Goal: Check status: Check status

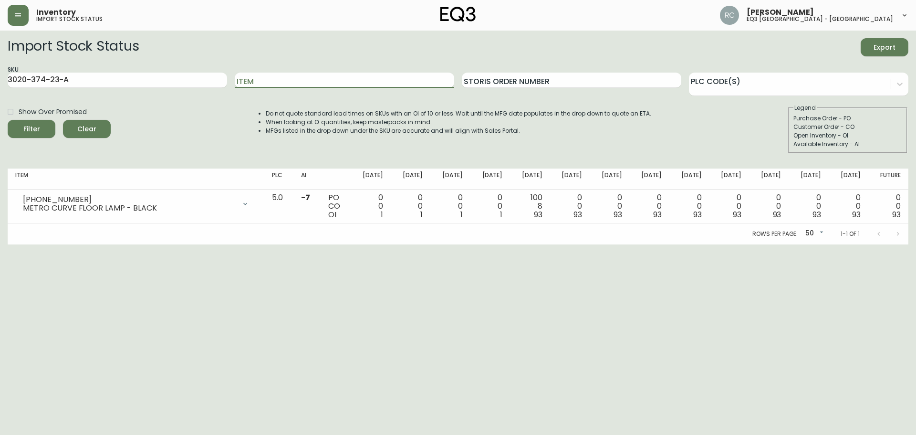
click at [8, 120] on button "Filter" at bounding box center [32, 129] width 48 height 18
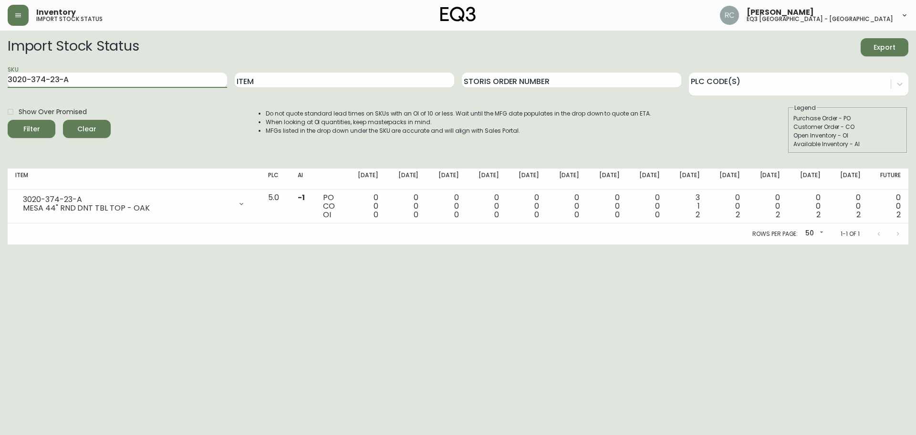
drag, startPoint x: 126, startPoint y: 81, endPoint x: 0, endPoint y: 77, distance: 126.6
click at [0, 77] on main "Import Stock Status Export SKU 3020-374-23-A Item Storis Order Number PLC Code(…" at bounding box center [458, 138] width 916 height 214
paste input "3-4-B"
click at [8, 120] on button "Filter" at bounding box center [32, 129] width 48 height 18
drag, startPoint x: 92, startPoint y: 84, endPoint x: 0, endPoint y: 83, distance: 91.7
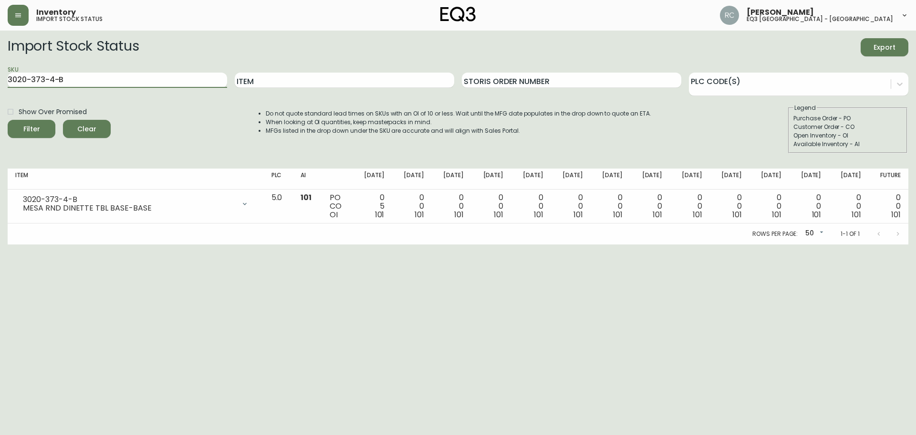
click at [0, 83] on main "Import Stock Status Export SKU 3020-373-4-B Item Storis Order Number PLC Code(s…" at bounding box center [458, 138] width 916 height 214
paste input "C"
type input "3020-373-4-C"
click at [8, 120] on button "Filter" at bounding box center [32, 129] width 48 height 18
